Goal: Obtain resource: Download file/media

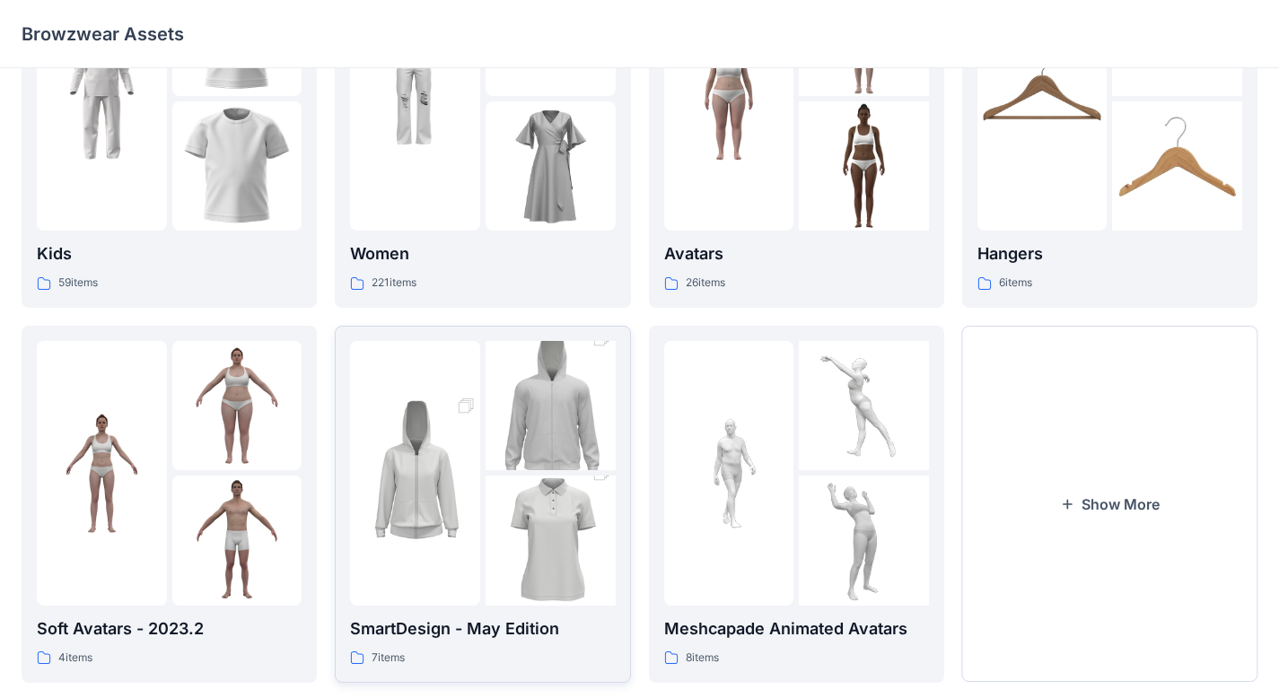
scroll to position [173, 0]
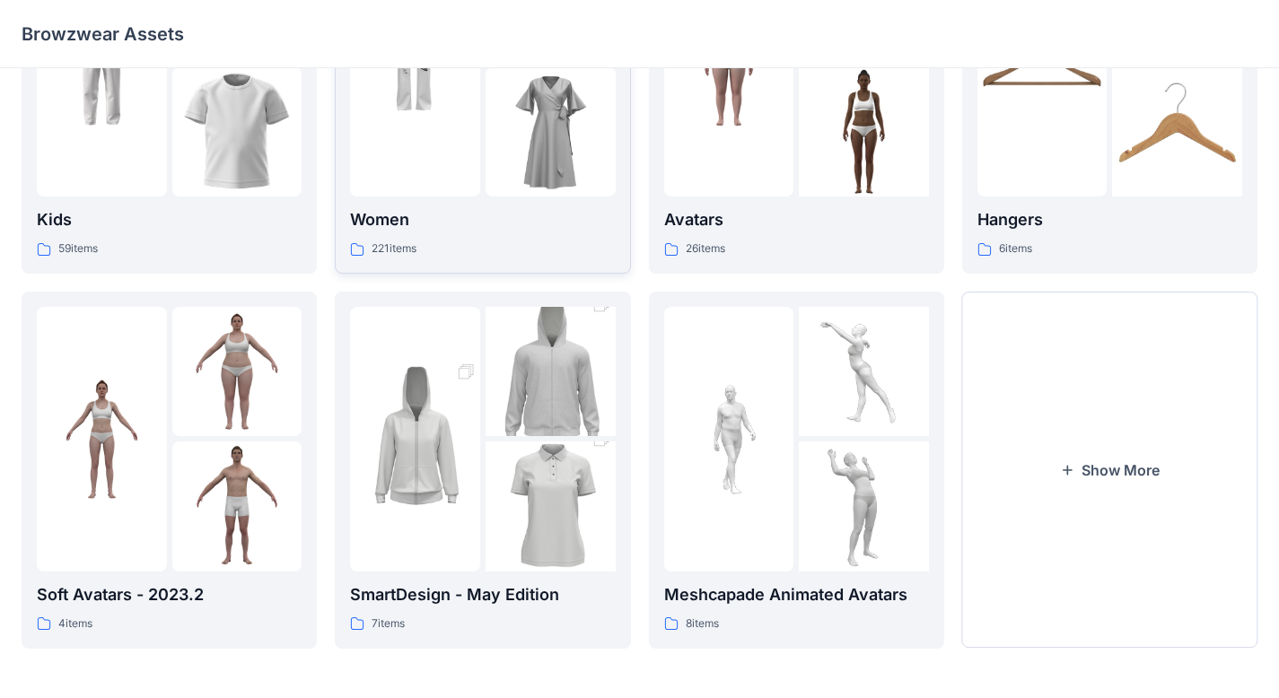
click at [545, 185] on img at bounding box center [550, 132] width 130 height 130
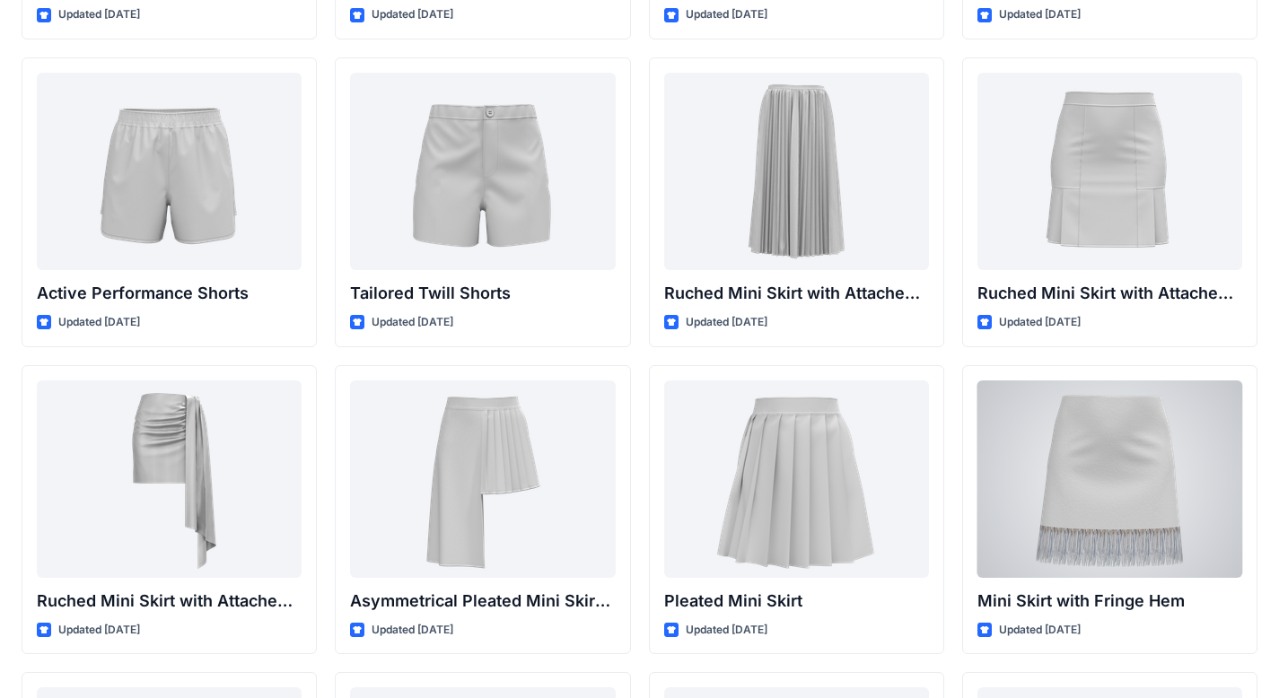
scroll to position [3413, 0]
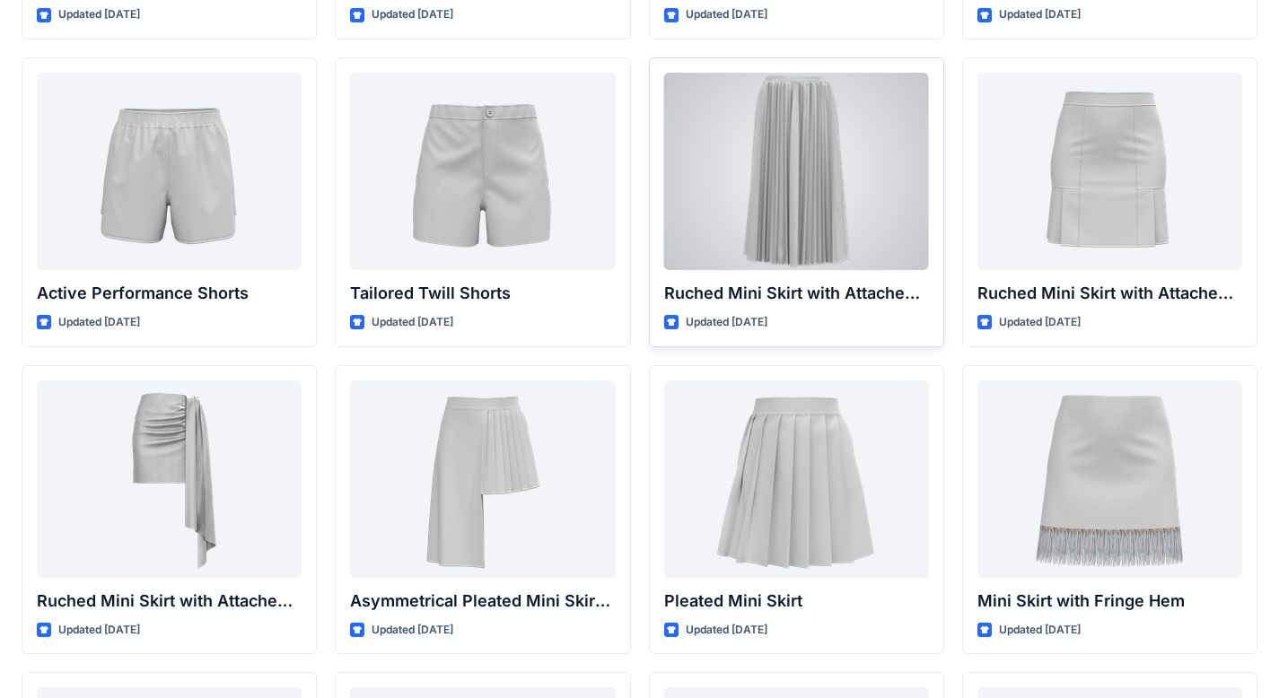
click at [839, 167] on div at bounding box center [796, 171] width 265 height 197
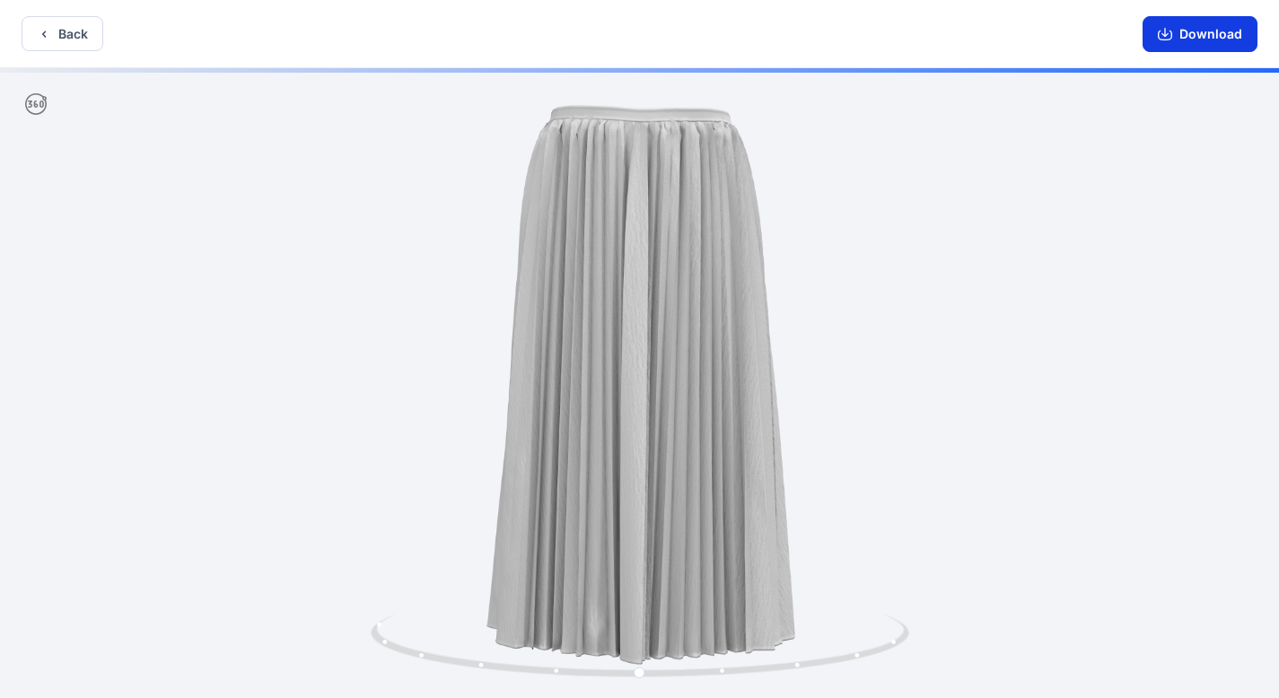
click at [1201, 51] on button "Download" at bounding box center [1199, 34] width 115 height 36
click at [101, 36] on button "Back" at bounding box center [63, 33] width 82 height 35
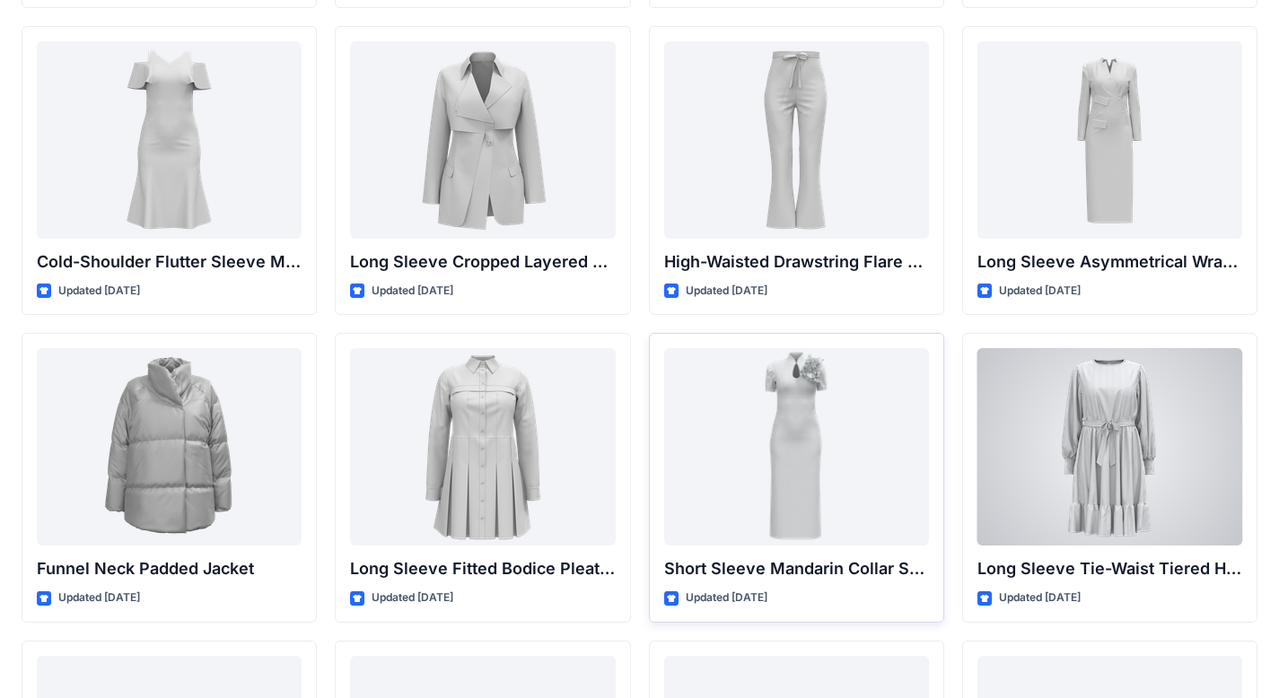
scroll to position [4983, 0]
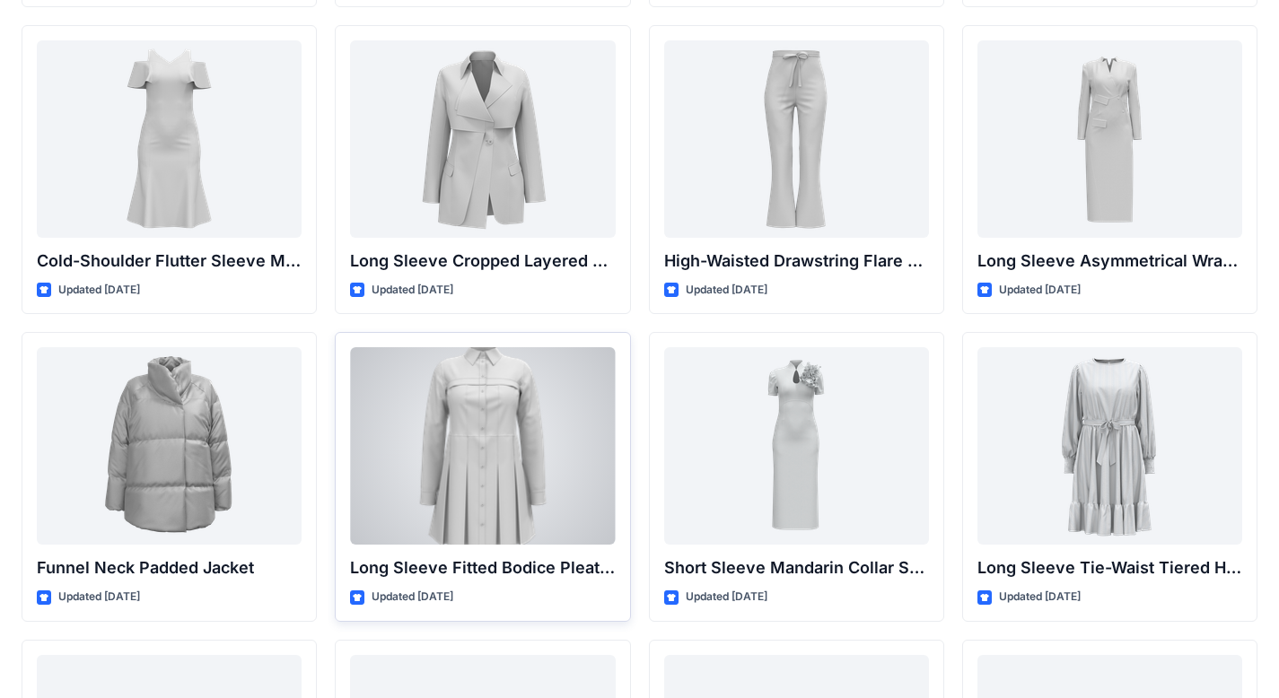
click at [489, 445] on div at bounding box center [482, 445] width 265 height 197
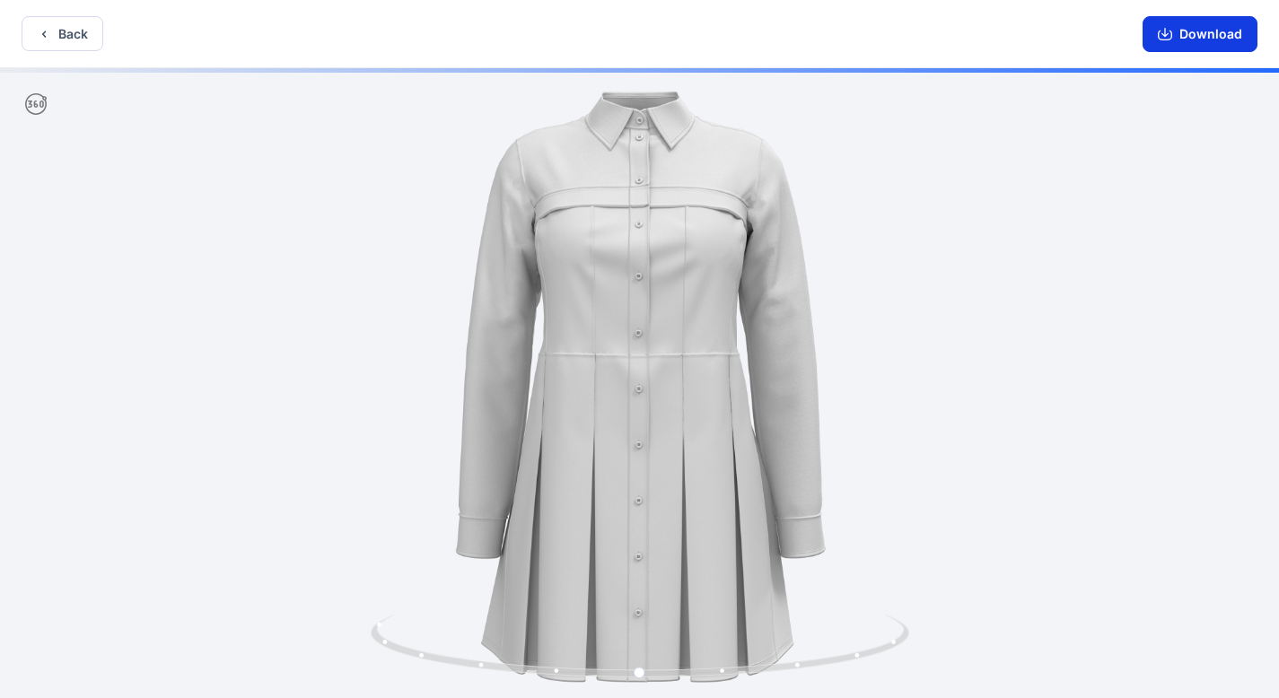
click at [1204, 38] on button "Download" at bounding box center [1199, 34] width 115 height 36
click at [72, 48] on button "Back" at bounding box center [63, 33] width 82 height 35
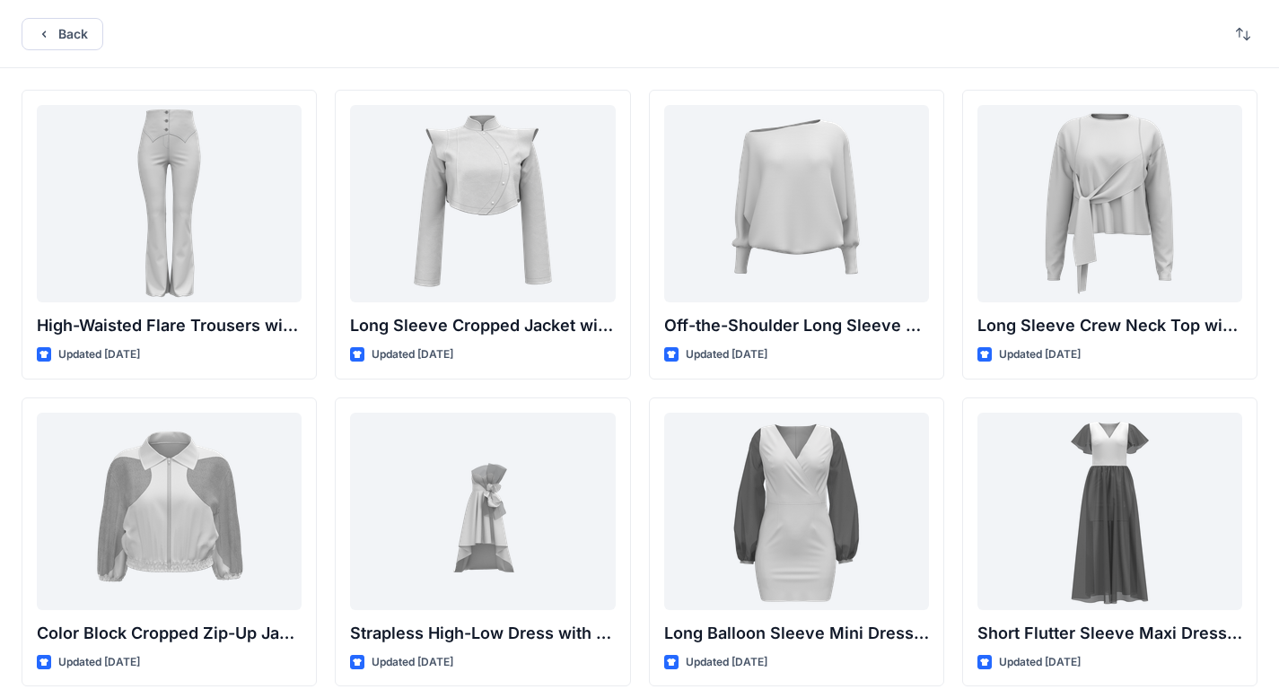
click at [109, 28] on div "Back" at bounding box center [639, 34] width 1279 height 68
click at [960, 57] on div "Back" at bounding box center [639, 34] width 1279 height 68
click at [1247, 39] on button "button" at bounding box center [1242, 34] width 29 height 29
click at [792, 57] on div "Back Last update A to Z" at bounding box center [639, 34] width 1279 height 68
click at [77, 31] on button "Back" at bounding box center [63, 34] width 82 height 32
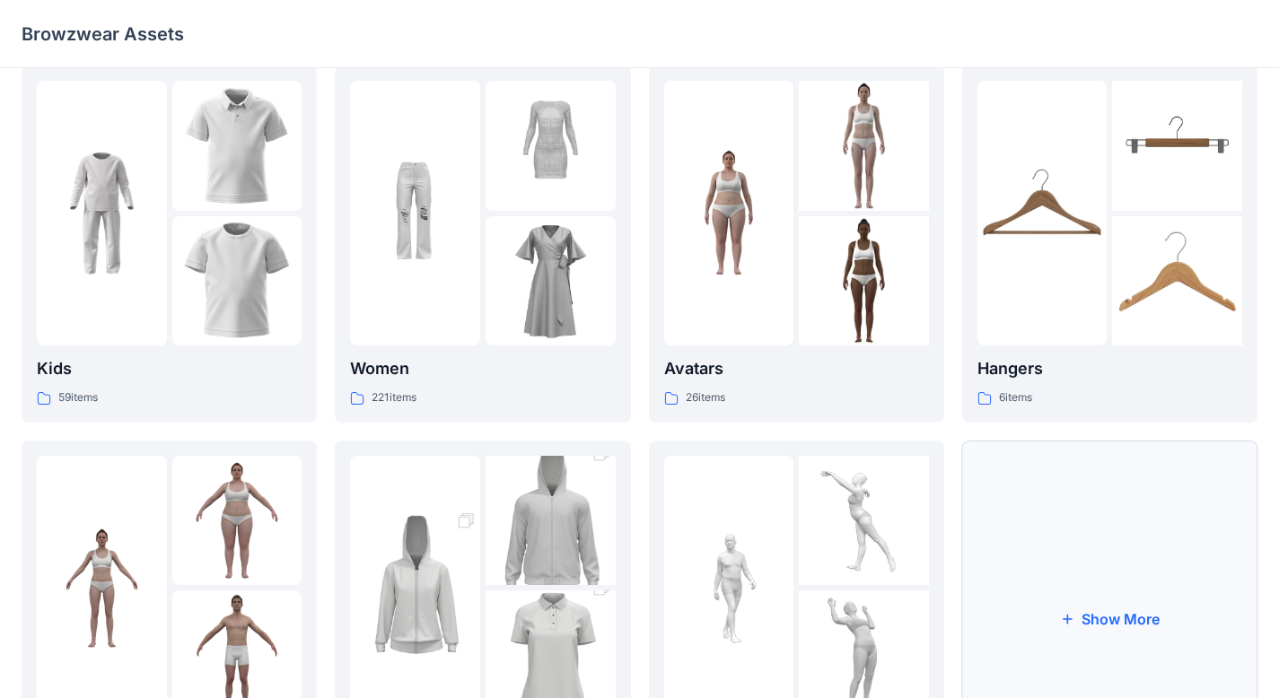
scroll to position [38, 0]
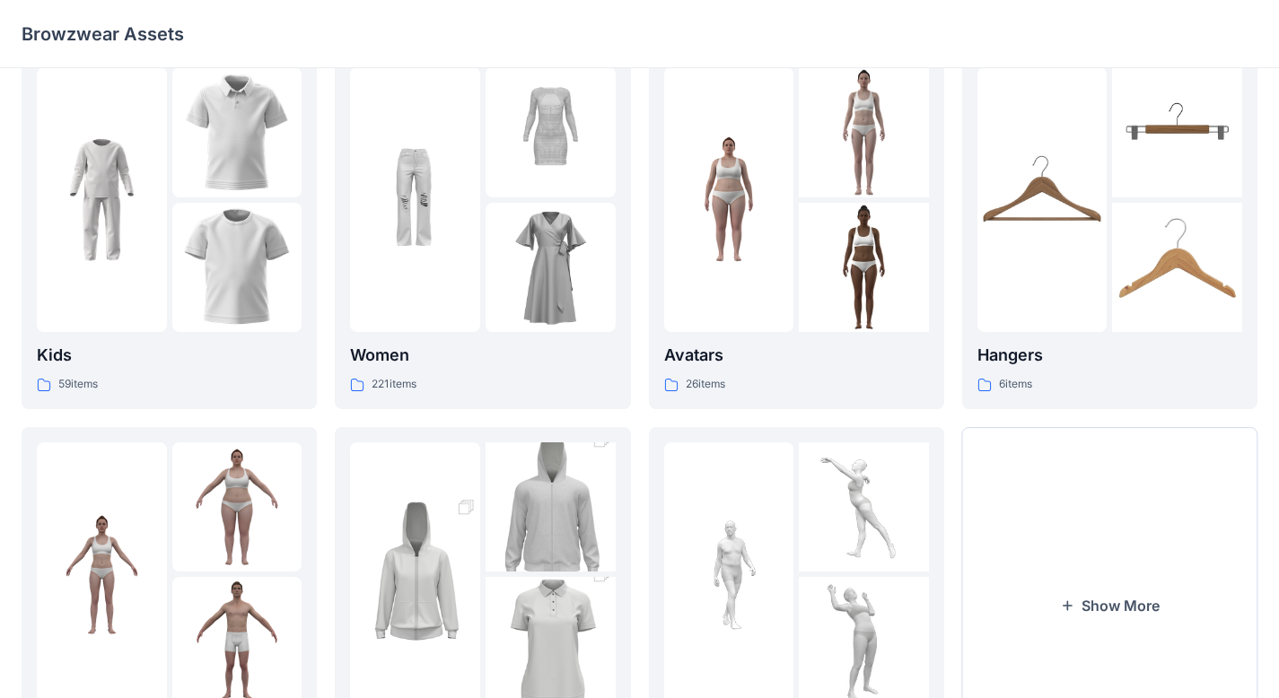
click at [1099, 539] on button "Show More" at bounding box center [1109, 605] width 295 height 357
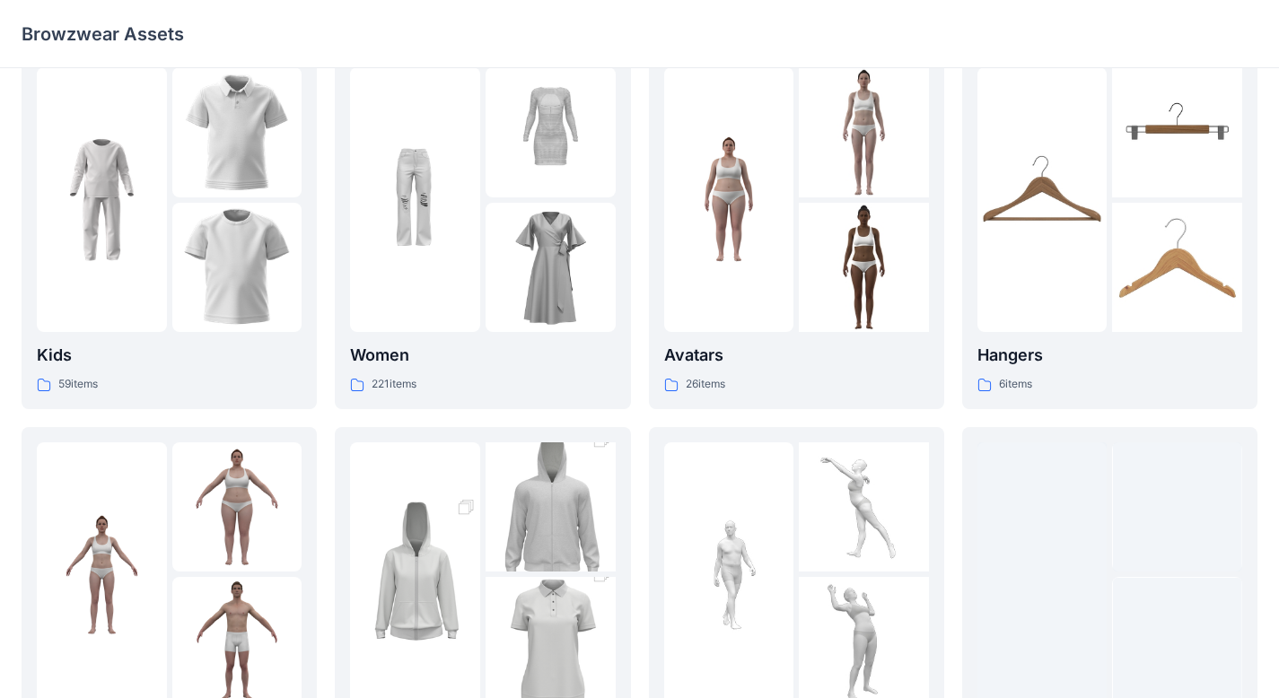
scroll to position [548, 0]
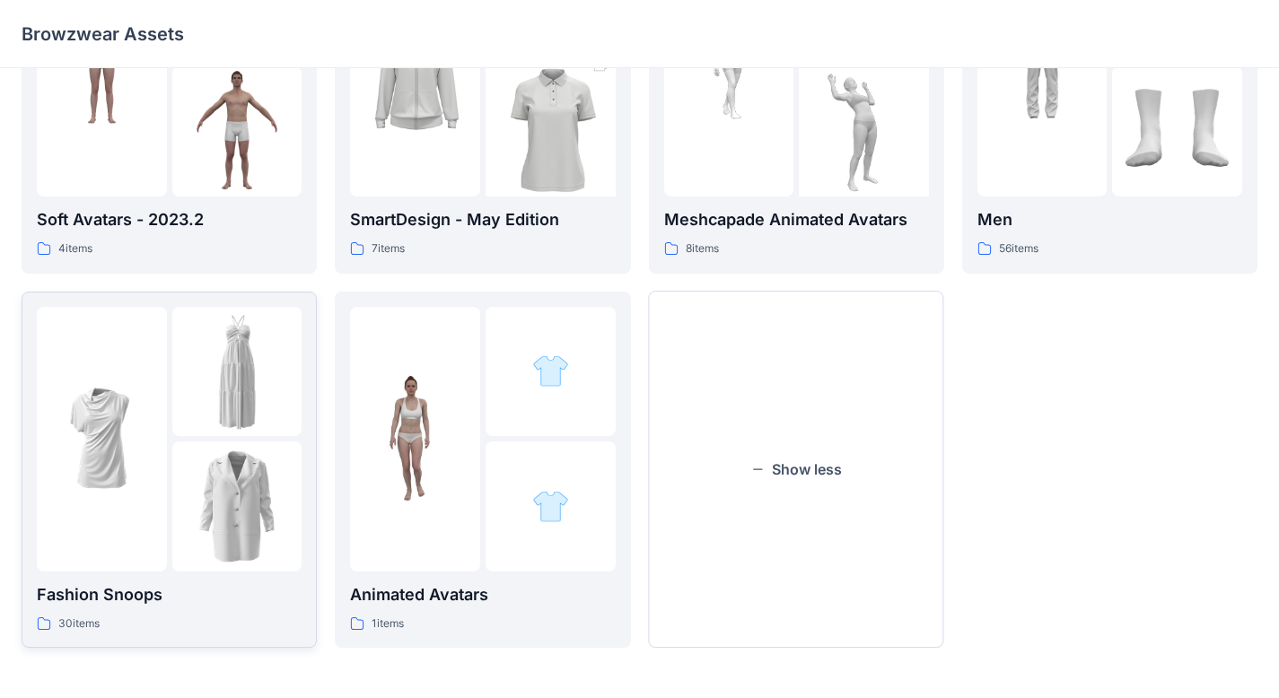
click at [220, 422] on img at bounding box center [237, 372] width 130 height 130
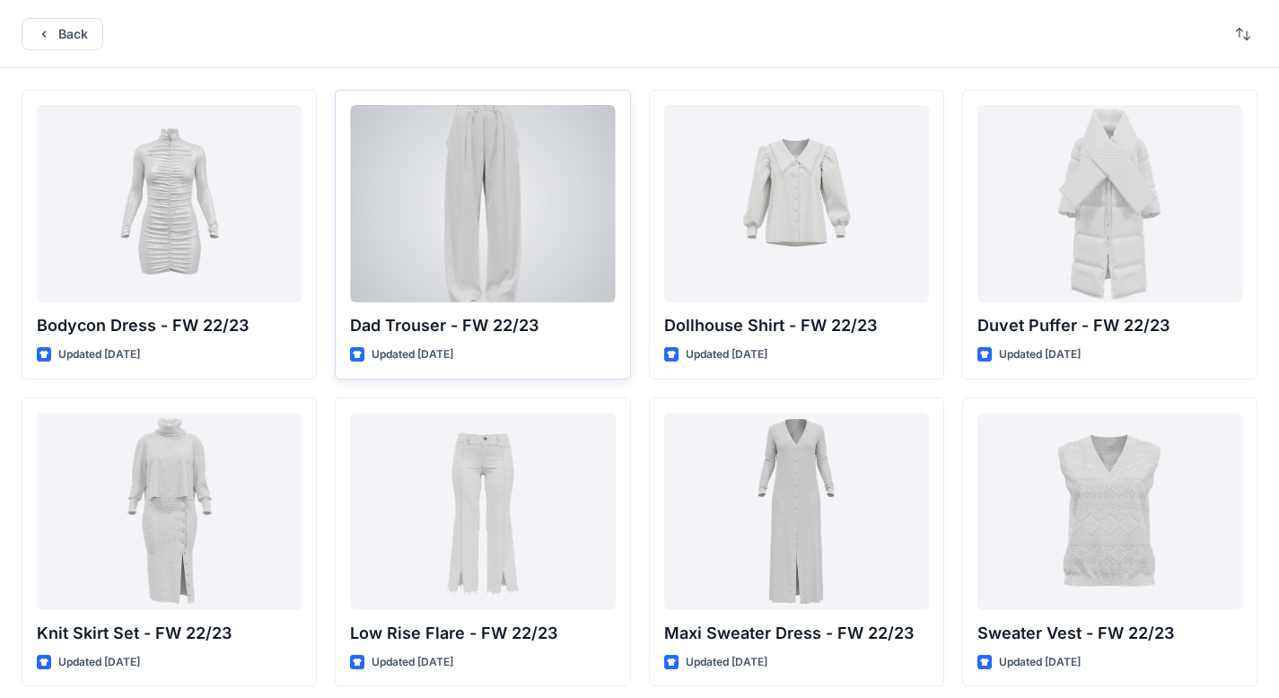
click at [533, 162] on div at bounding box center [482, 203] width 265 height 197
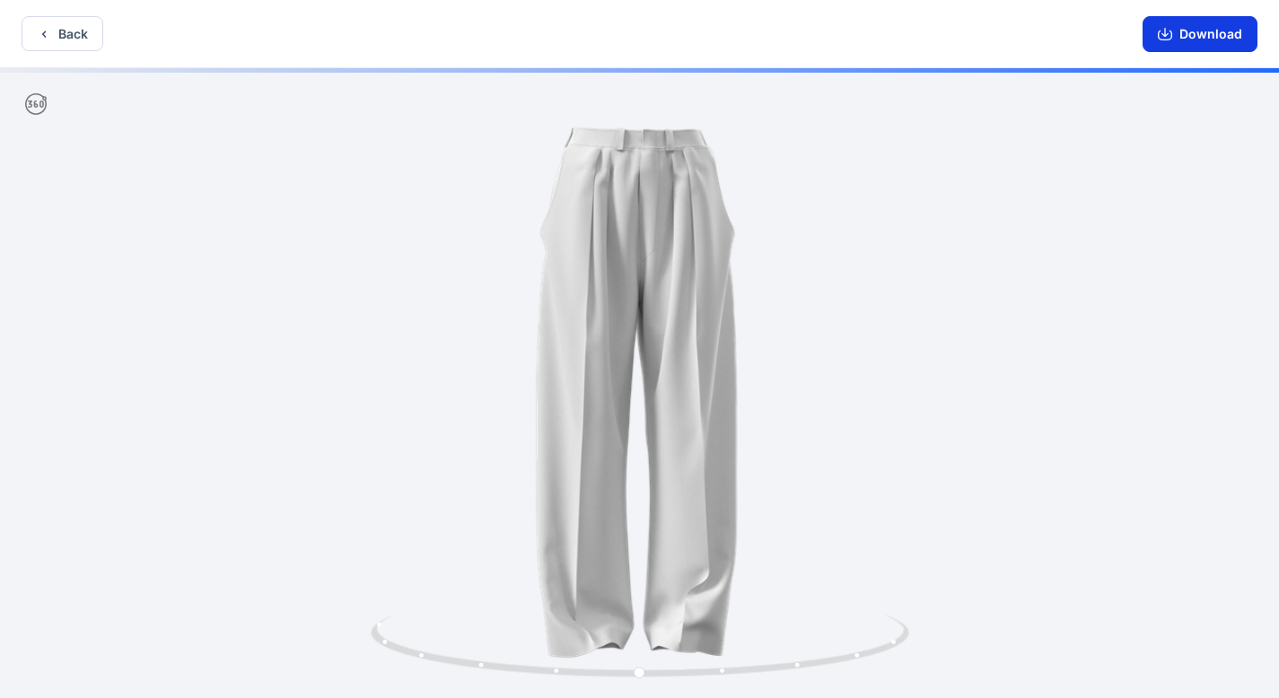
click at [1232, 46] on button "Download" at bounding box center [1199, 34] width 115 height 36
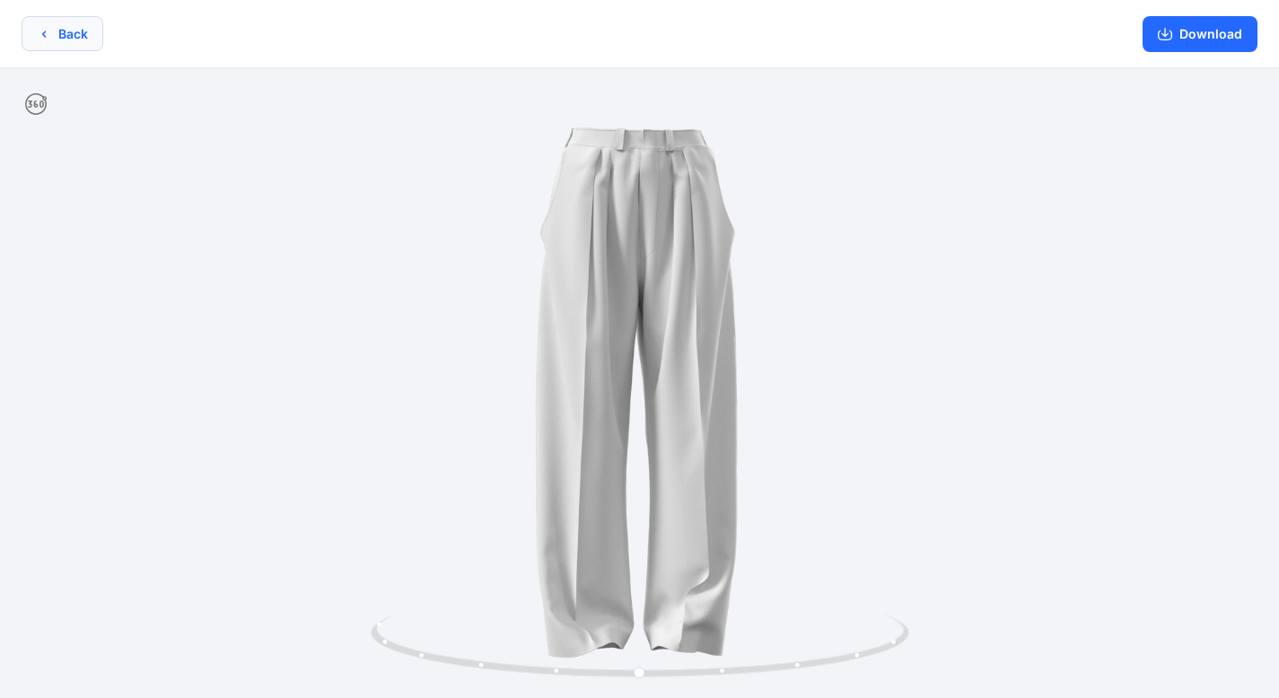
click at [55, 22] on button "Back" at bounding box center [63, 33] width 82 height 35
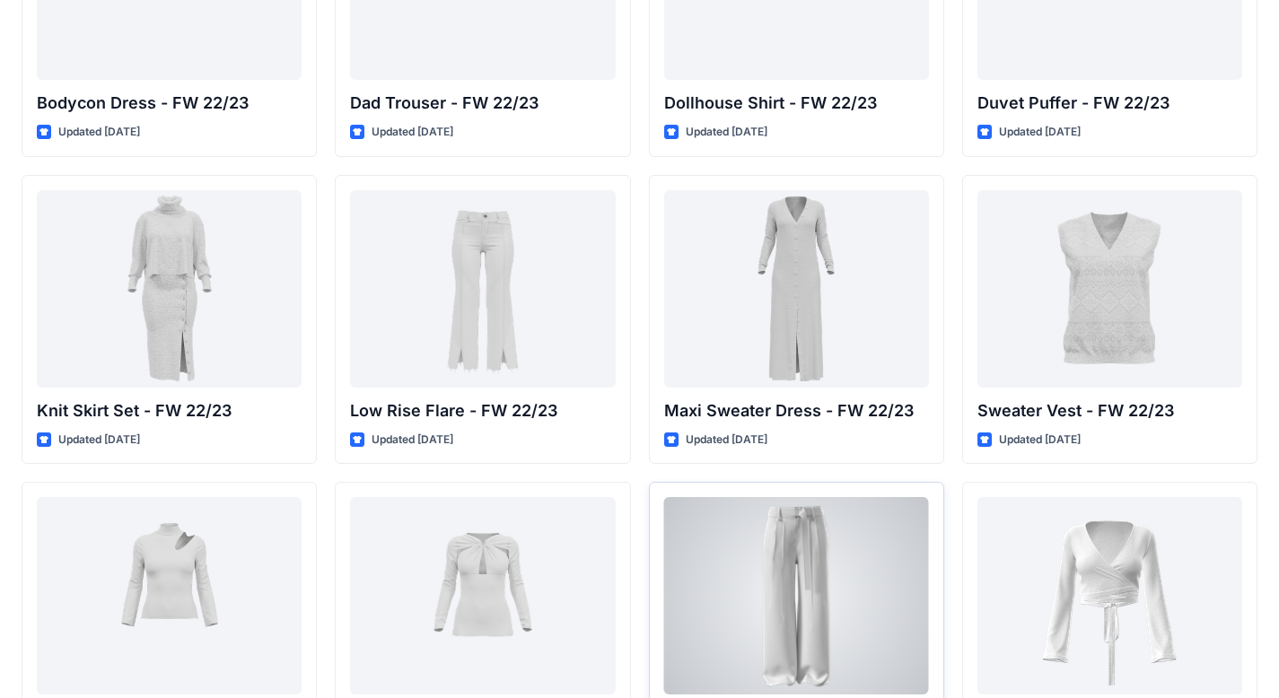
scroll to position [223, 0]
click at [823, 564] on div at bounding box center [796, 594] width 265 height 197
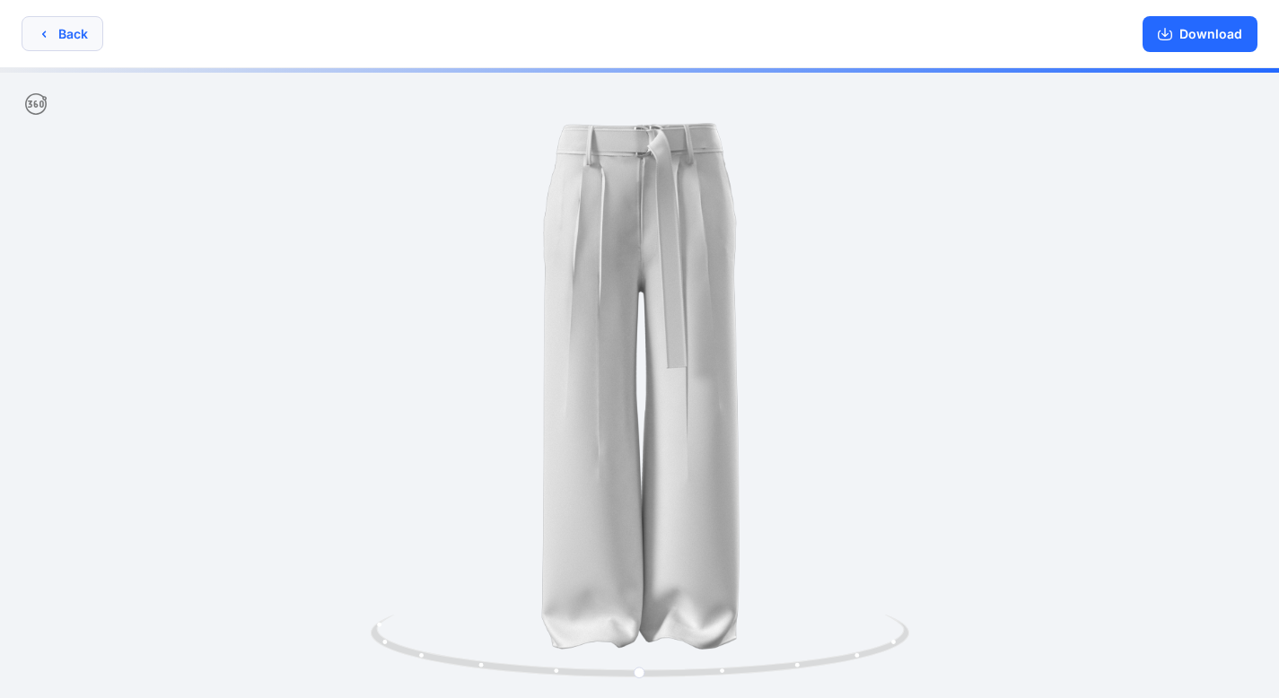
click at [92, 23] on button "Back" at bounding box center [63, 33] width 82 height 35
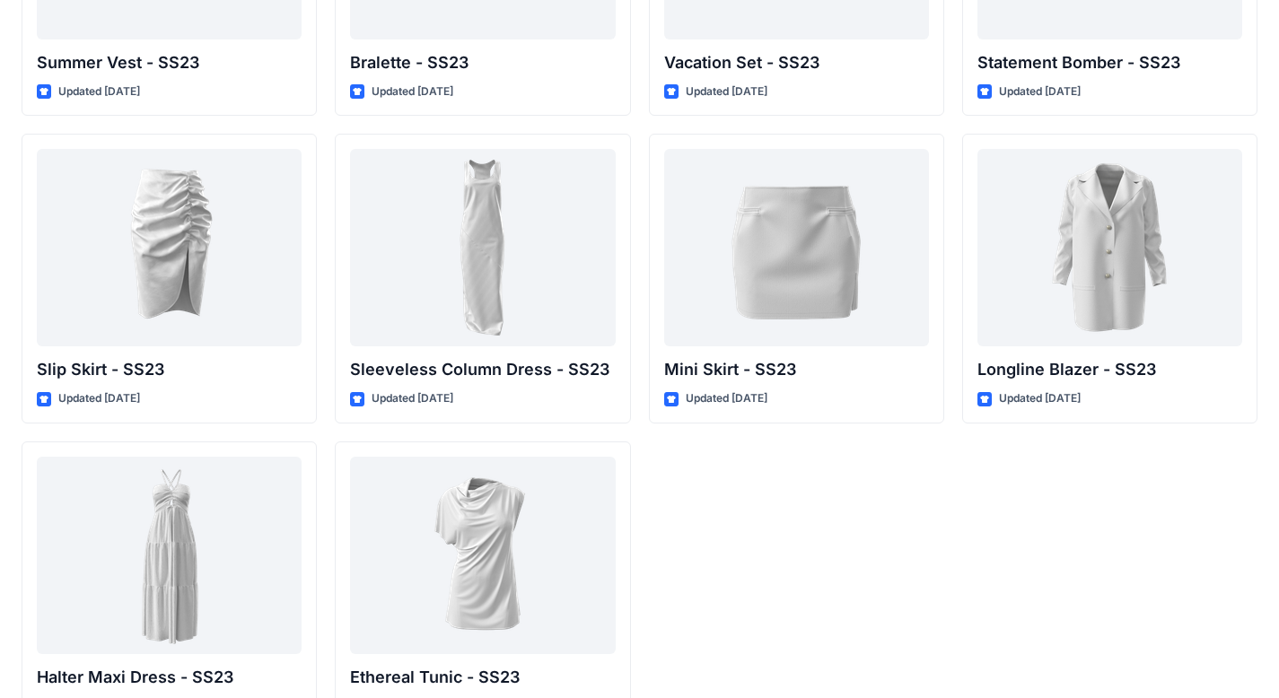
scroll to position [1821, 0]
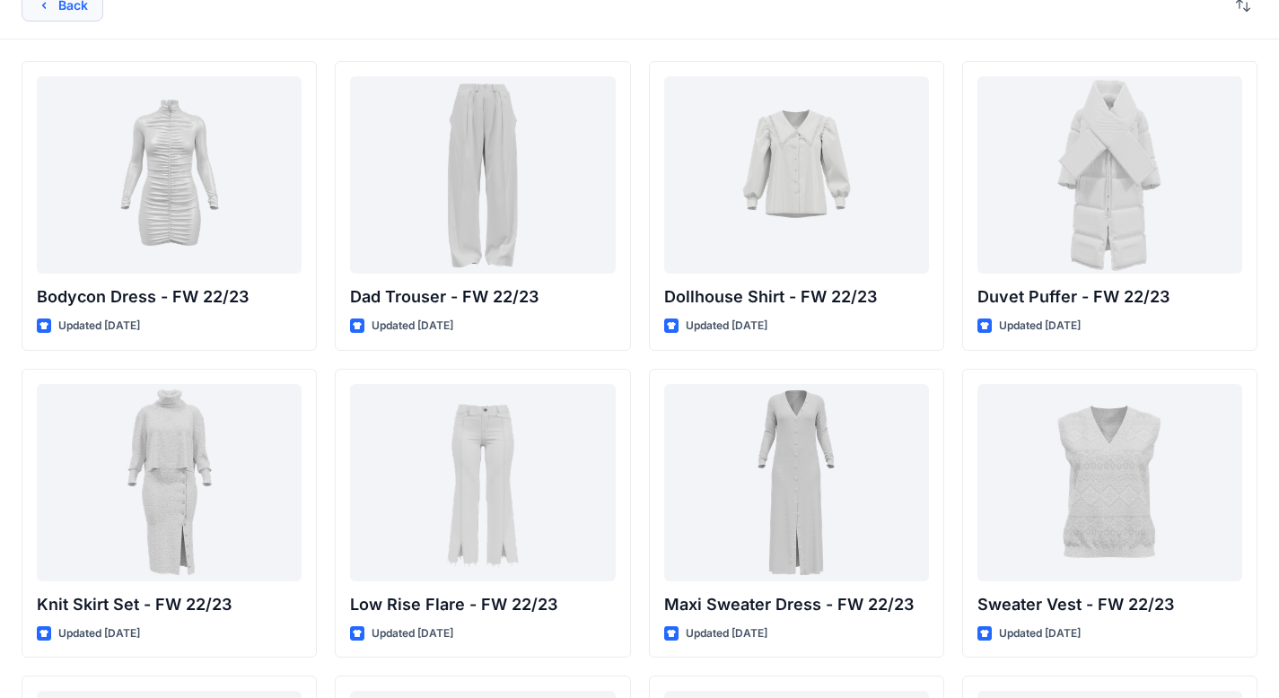
click at [77, 16] on button "Back" at bounding box center [63, 5] width 82 height 32
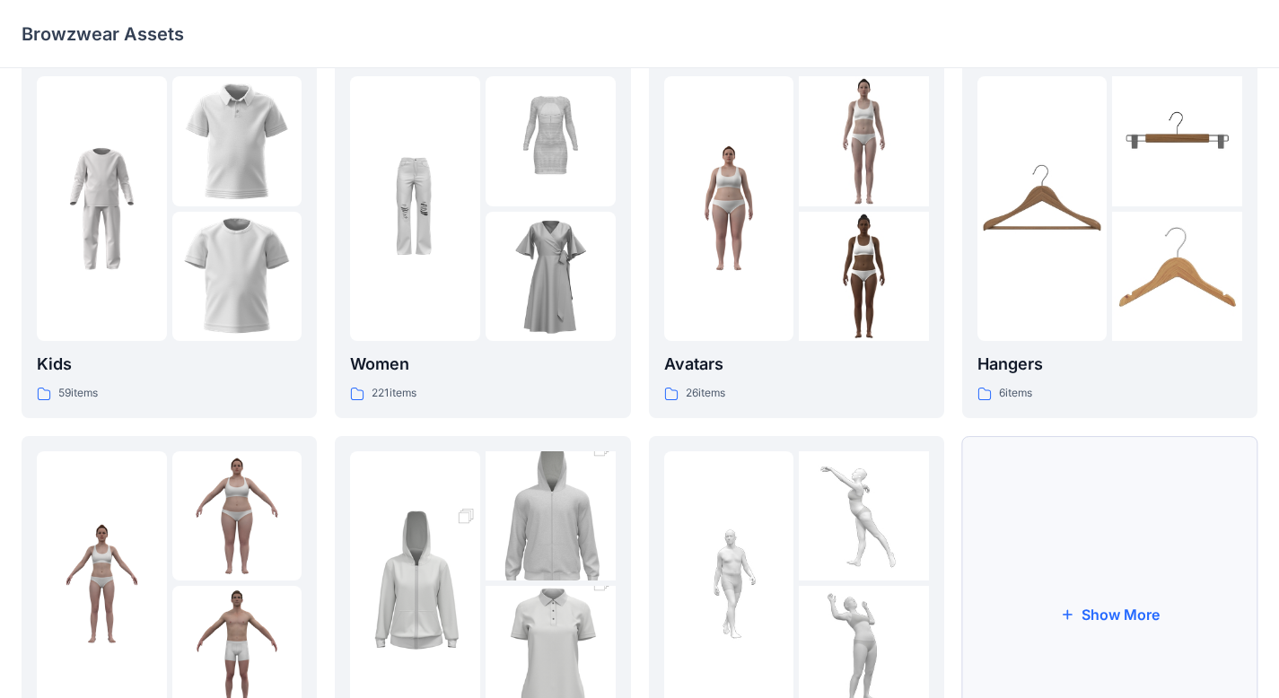
scroll to position [173, 0]
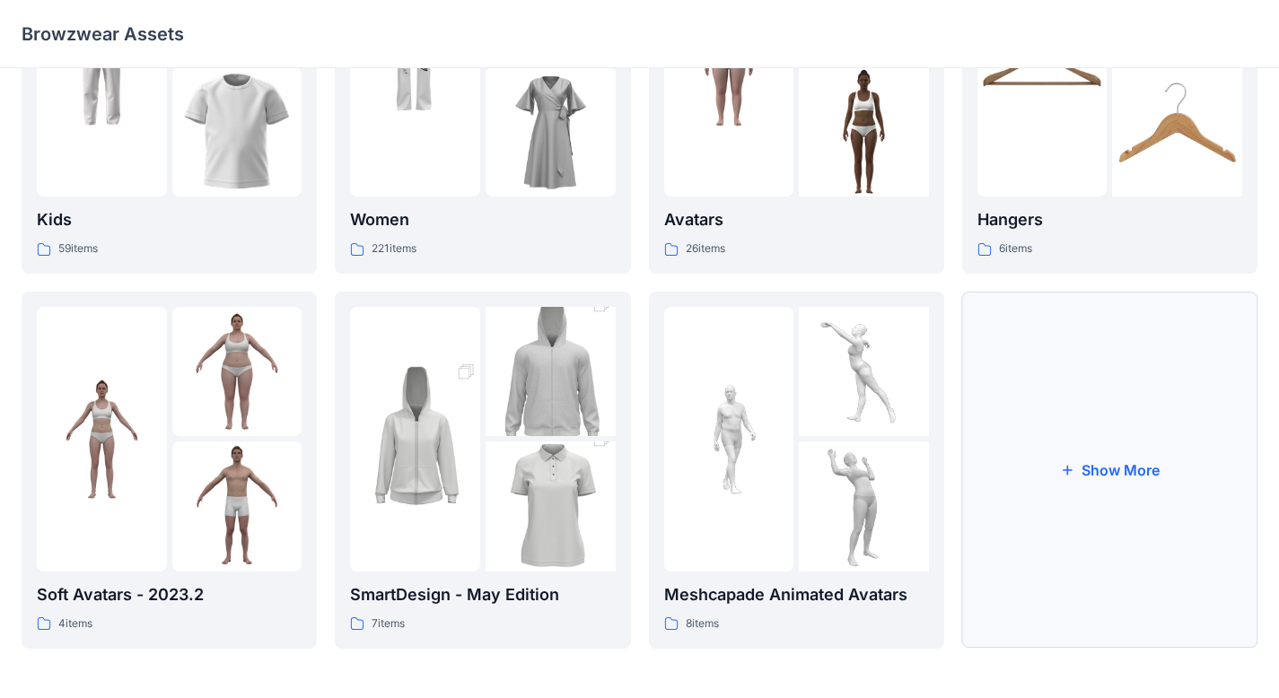
click at [1123, 488] on button "Show More" at bounding box center [1109, 470] width 295 height 357
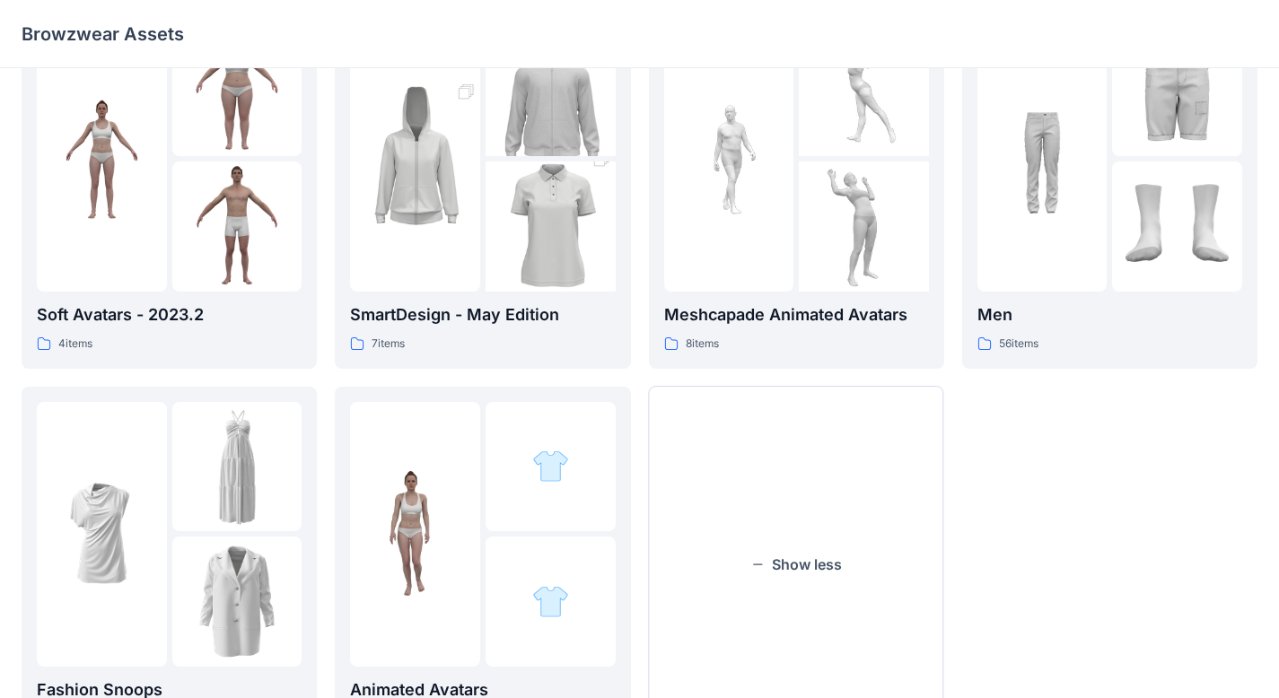
scroll to position [548, 0]
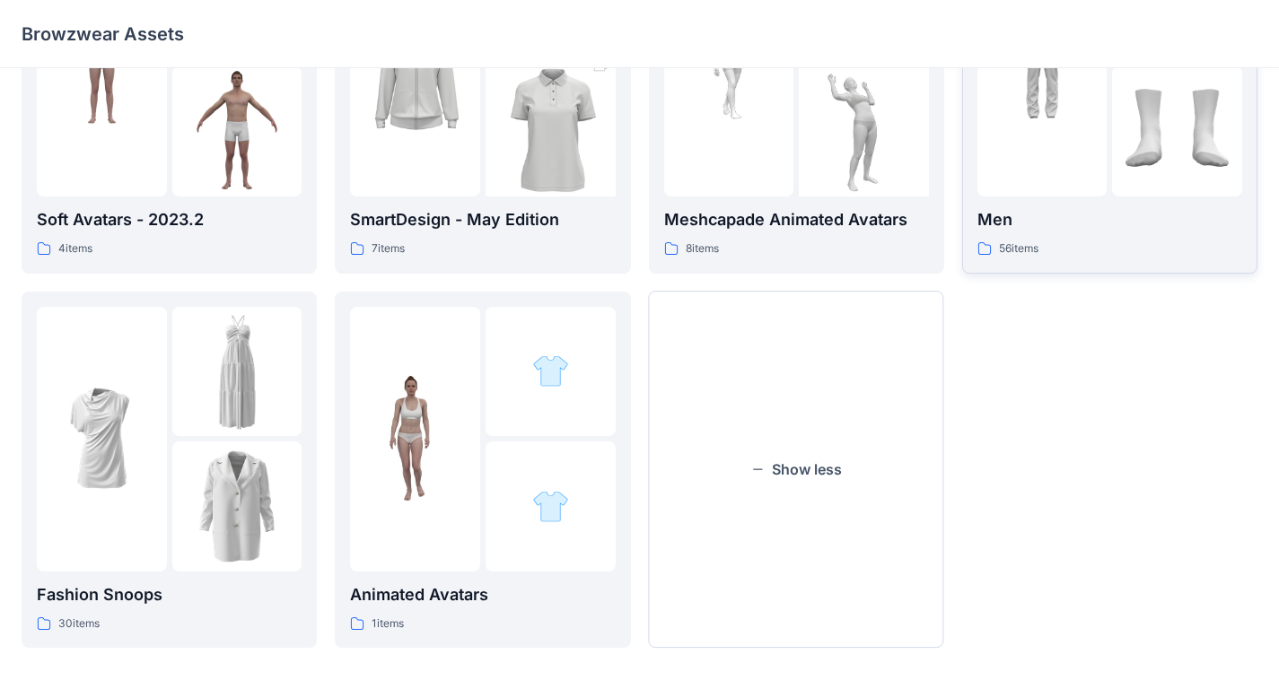
click at [1023, 233] on div "Men 56 items" at bounding box center [1109, 232] width 265 height 51
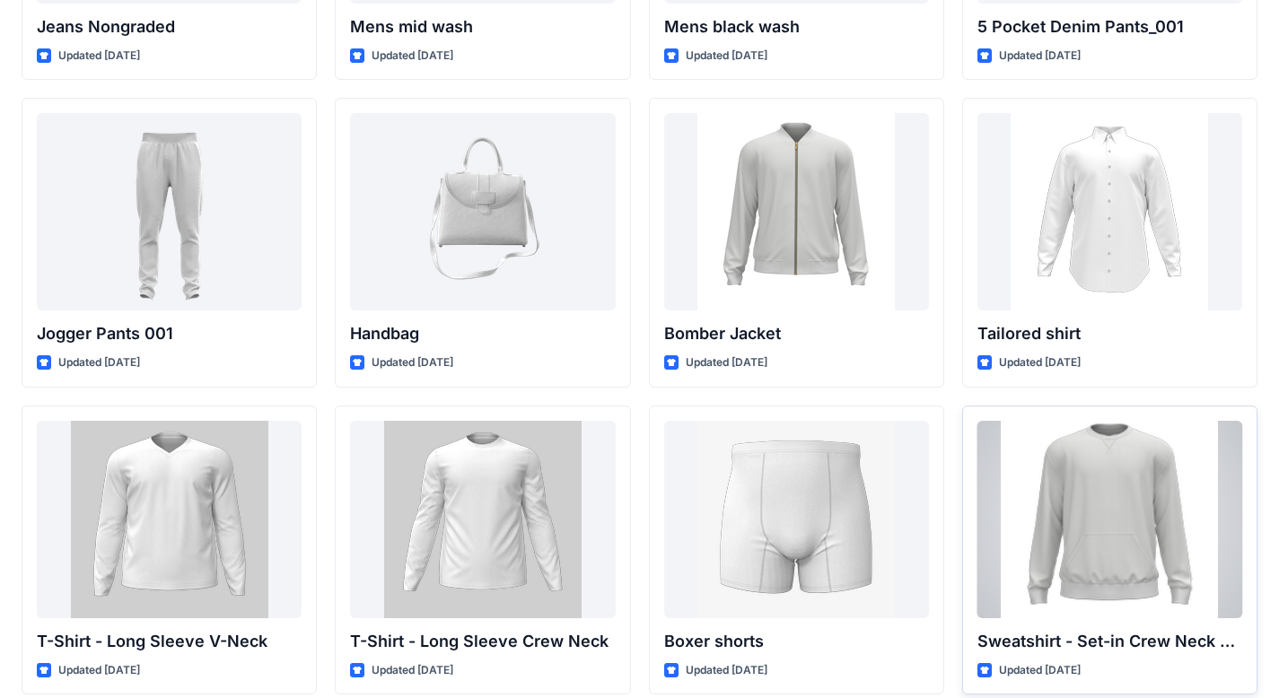
scroll to position [603, 0]
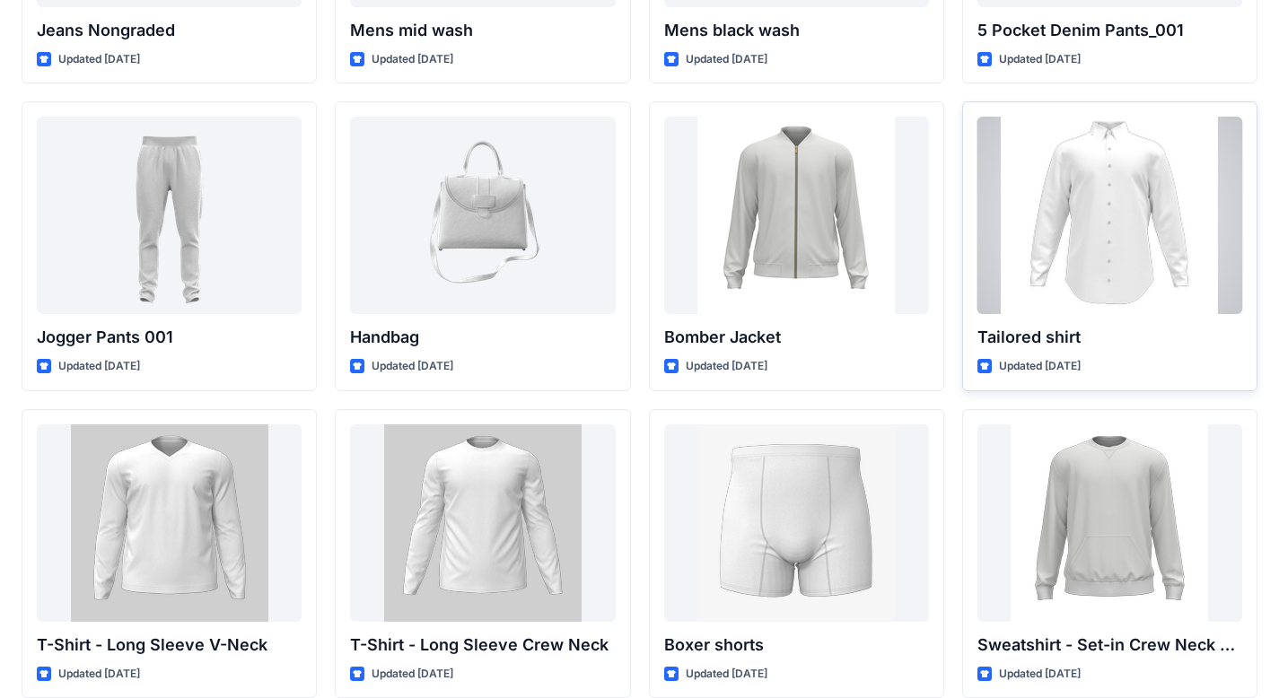
click at [1100, 205] on div at bounding box center [1109, 215] width 265 height 197
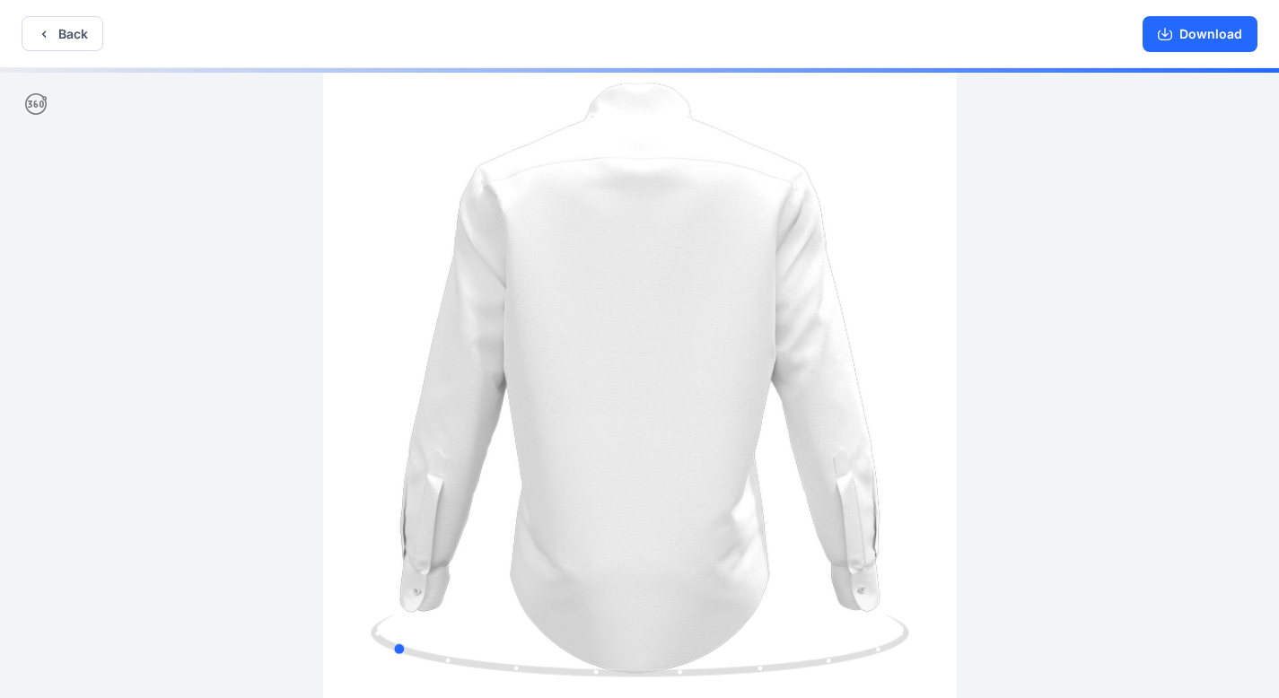
drag, startPoint x: 642, startPoint y: 636, endPoint x: 932, endPoint y: 658, distance: 290.6
click at [932, 658] on div at bounding box center [639, 384] width 1279 height 633
click at [66, 45] on button "Back" at bounding box center [63, 33] width 82 height 35
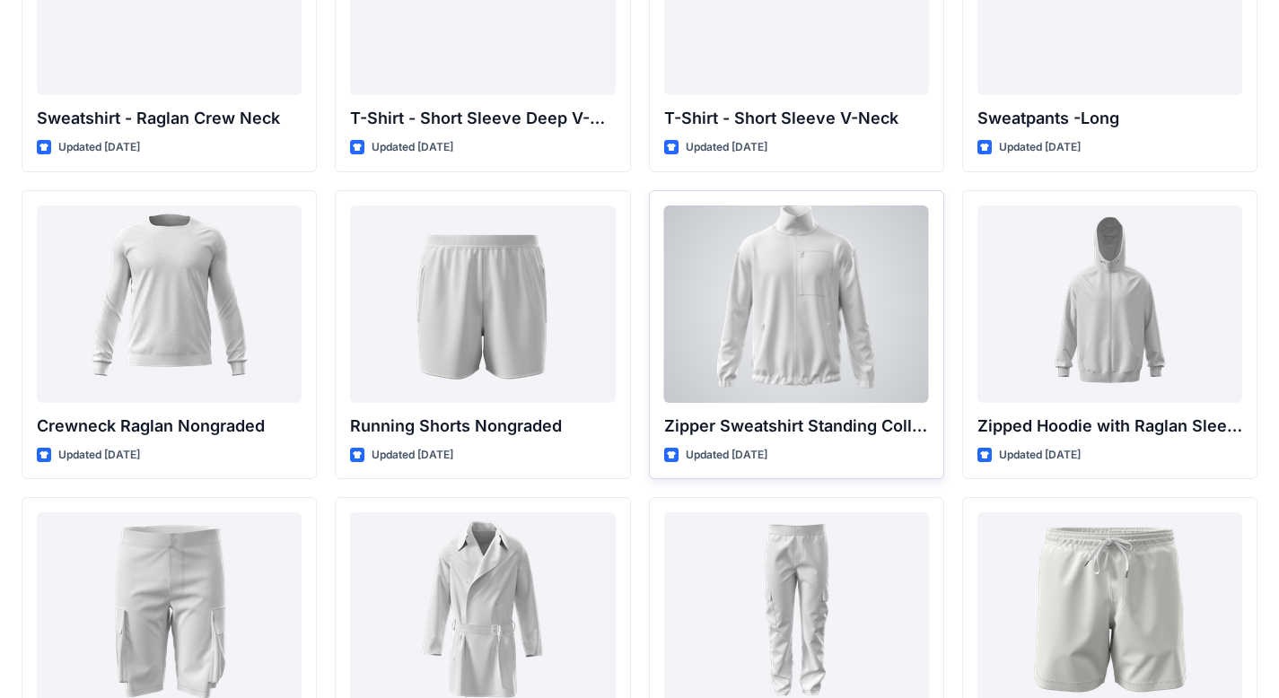
scroll to position [1445, 0]
